Goal: Find specific page/section: Find specific page/section

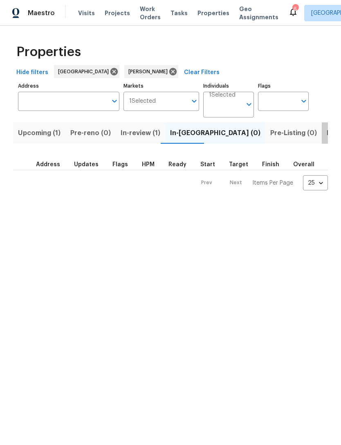
click at [327, 135] on span "Listed (12)" at bounding box center [344, 132] width 34 height 11
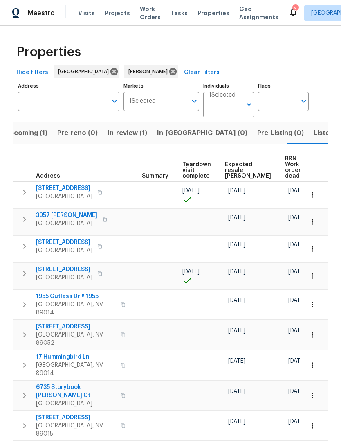
scroll to position [0, 140]
click at [164, 137] on span "In-reno (0)" at bounding box center [202, 132] width 90 height 11
